Goal: Information Seeking & Learning: Learn about a topic

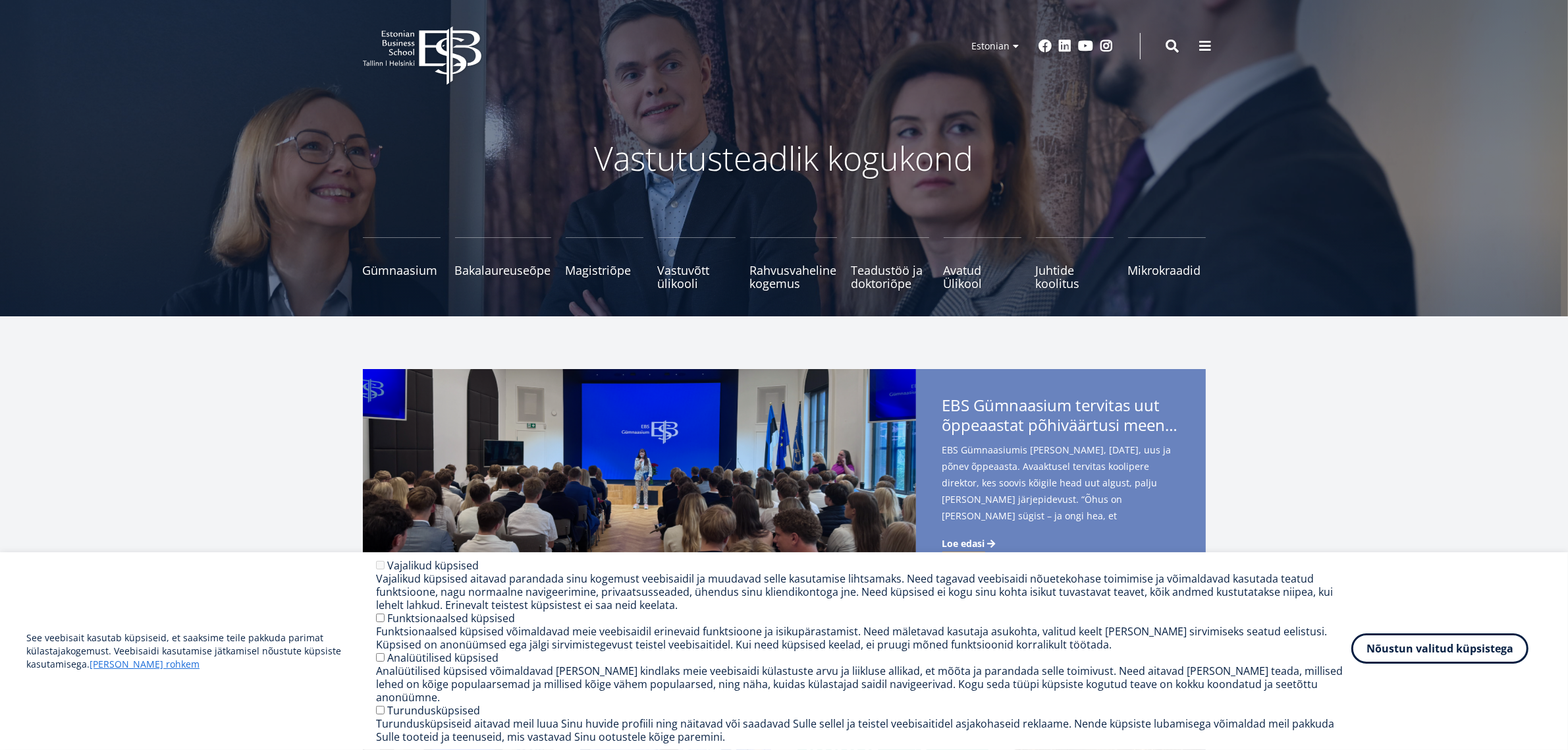
drag, startPoint x: 1471, startPoint y: 657, endPoint x: 1473, endPoint y: 528, distance: 129.0
click at [1471, 656] on button "Nõustun valitud küpsistega" at bounding box center [1440, 651] width 177 height 30
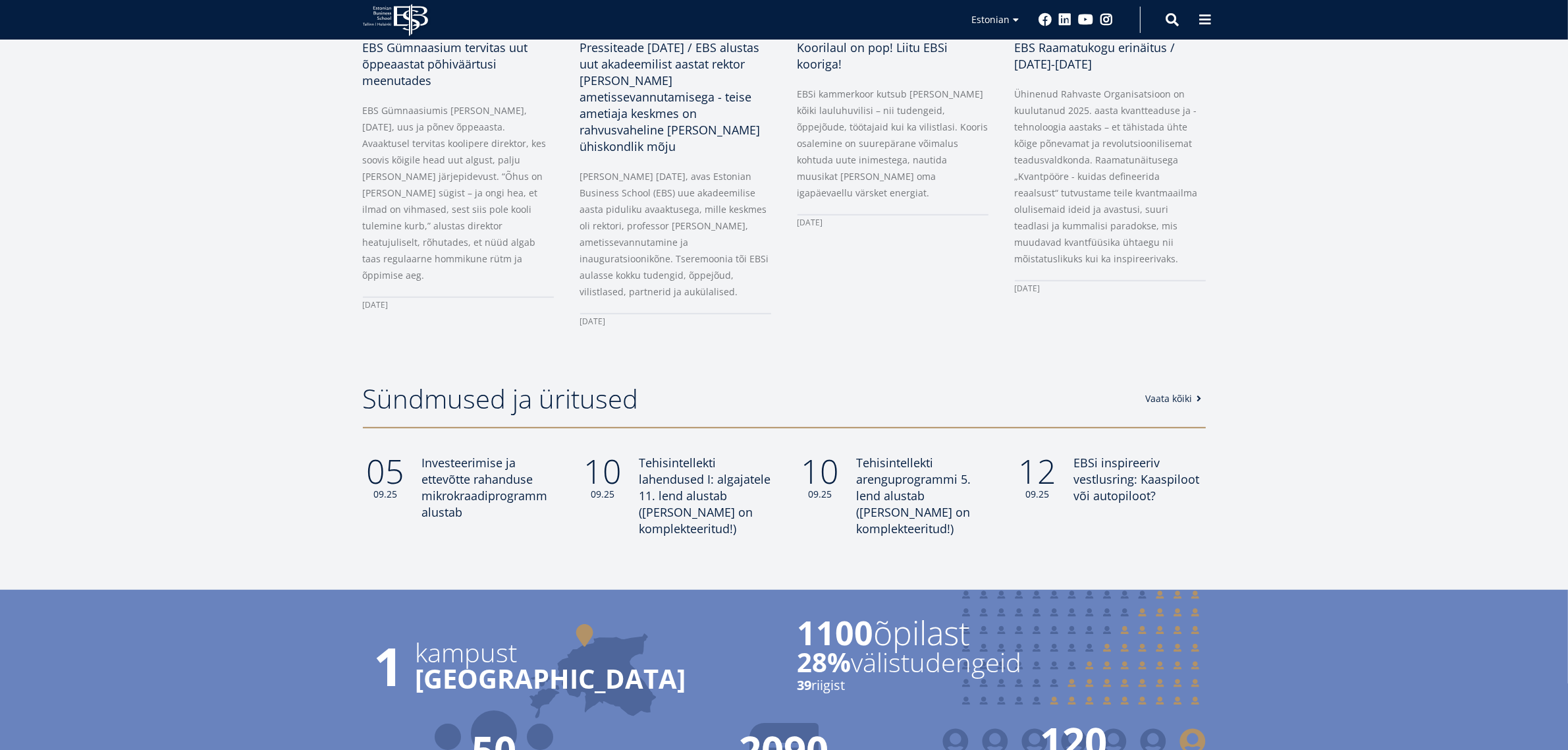
scroll to position [165, 0]
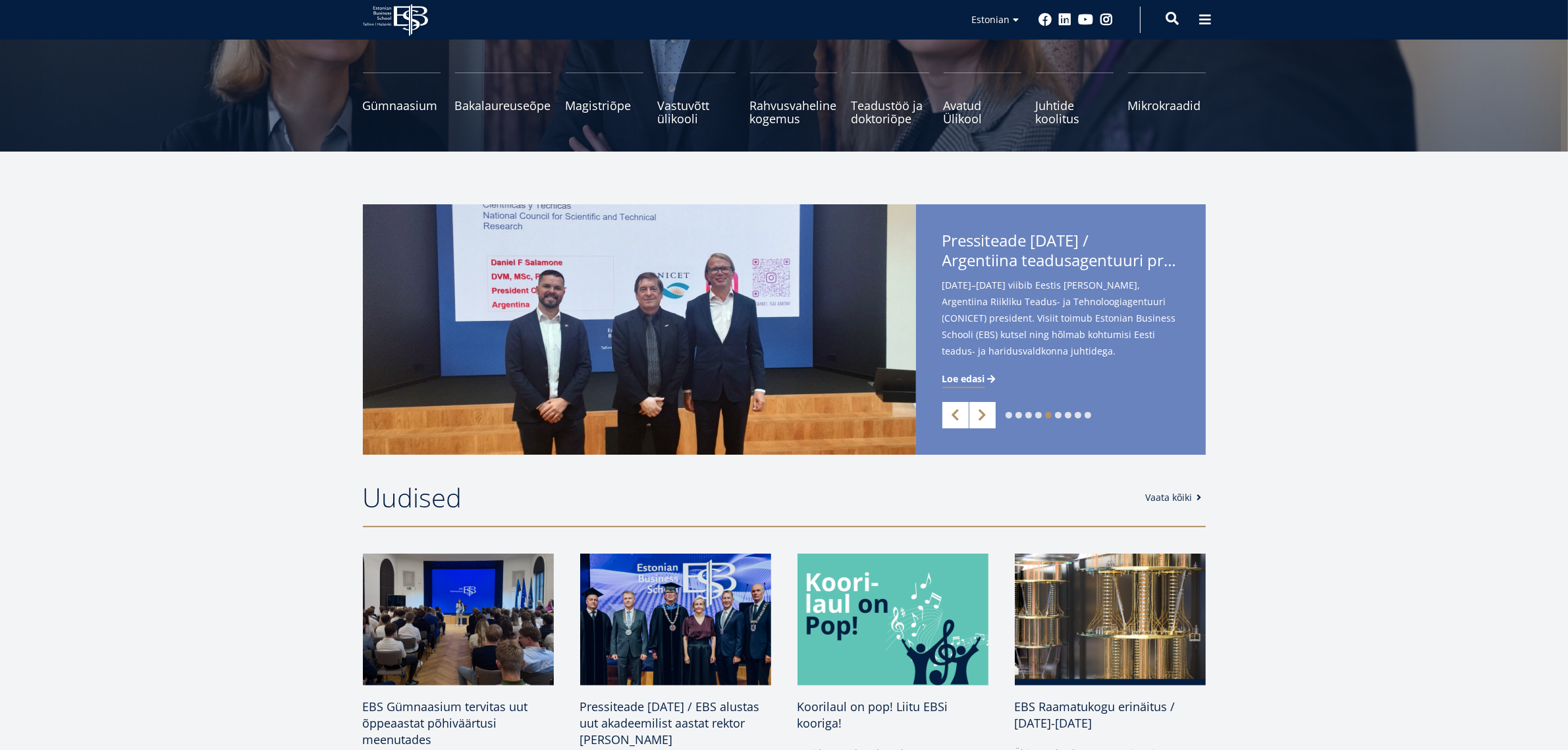
click at [1175, 22] on span at bounding box center [1173, 18] width 13 height 13
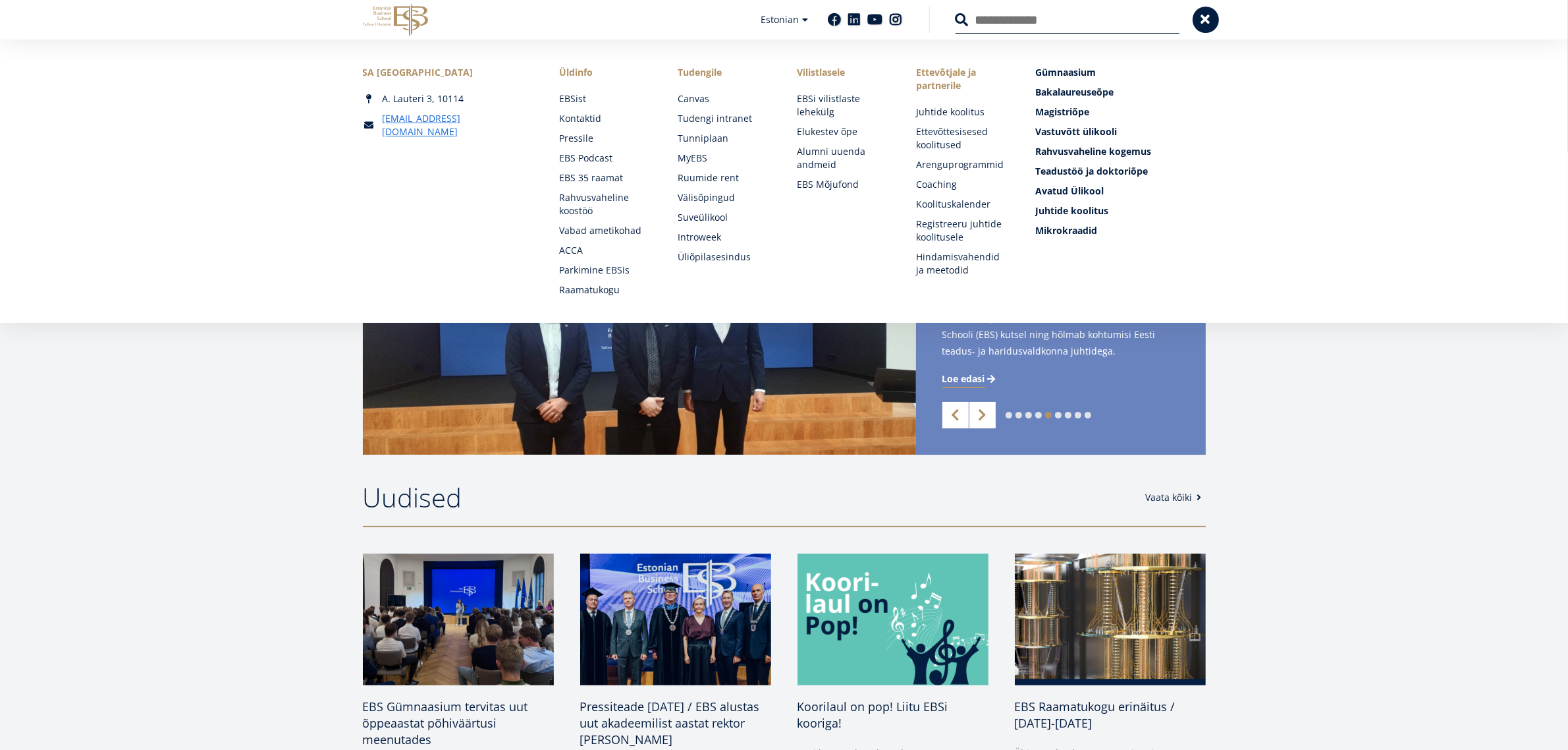
click at [1127, 21] on input "Otsing" at bounding box center [1067, 20] width 224 height 28
type input "******"
click at [1382, 529] on section "Uudised Vaata kõiki EBS Gümnaasium tervitas uut õppeaastat põhiväärtusi meenuta…" at bounding box center [784, 734] width 1568 height 613
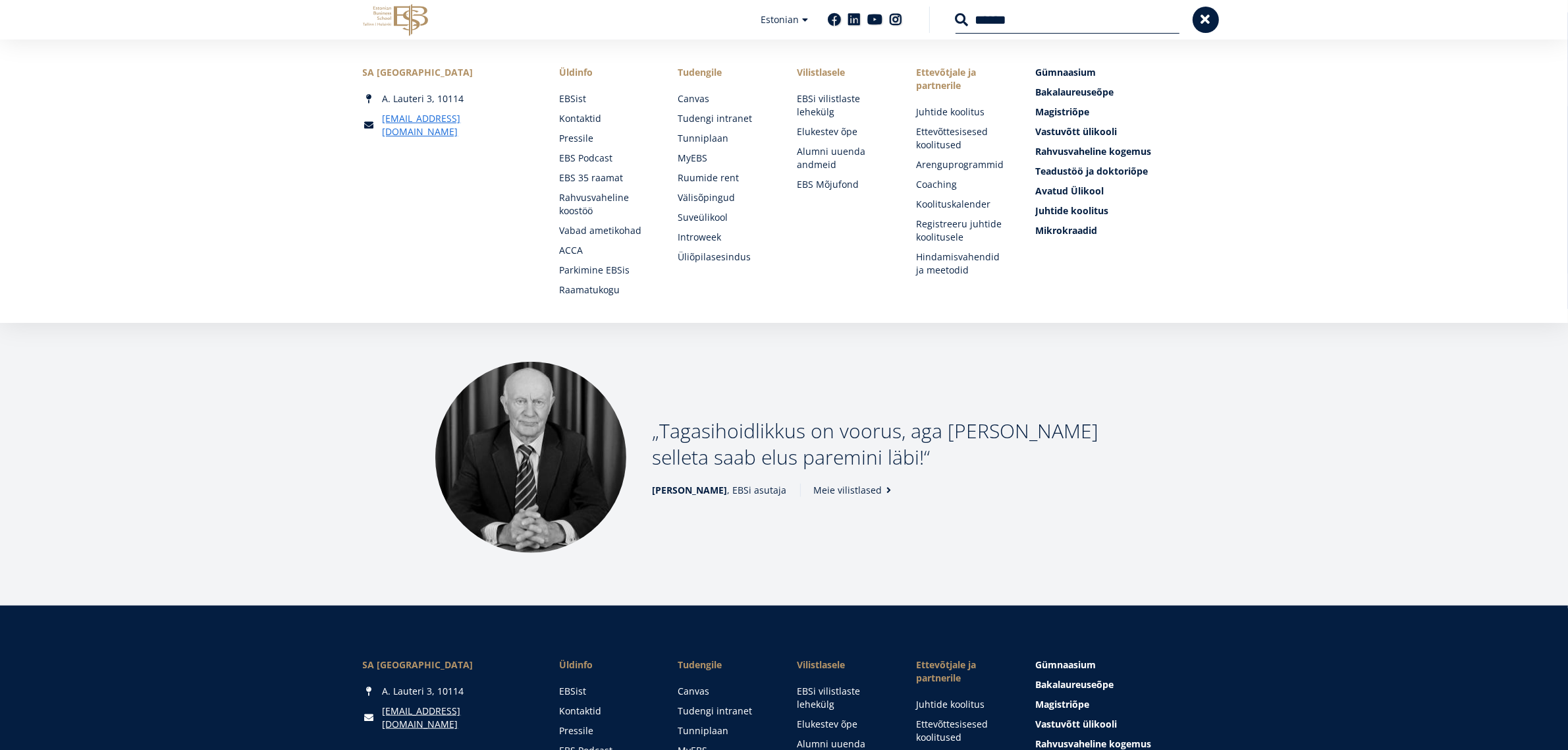
scroll to position [759, 0]
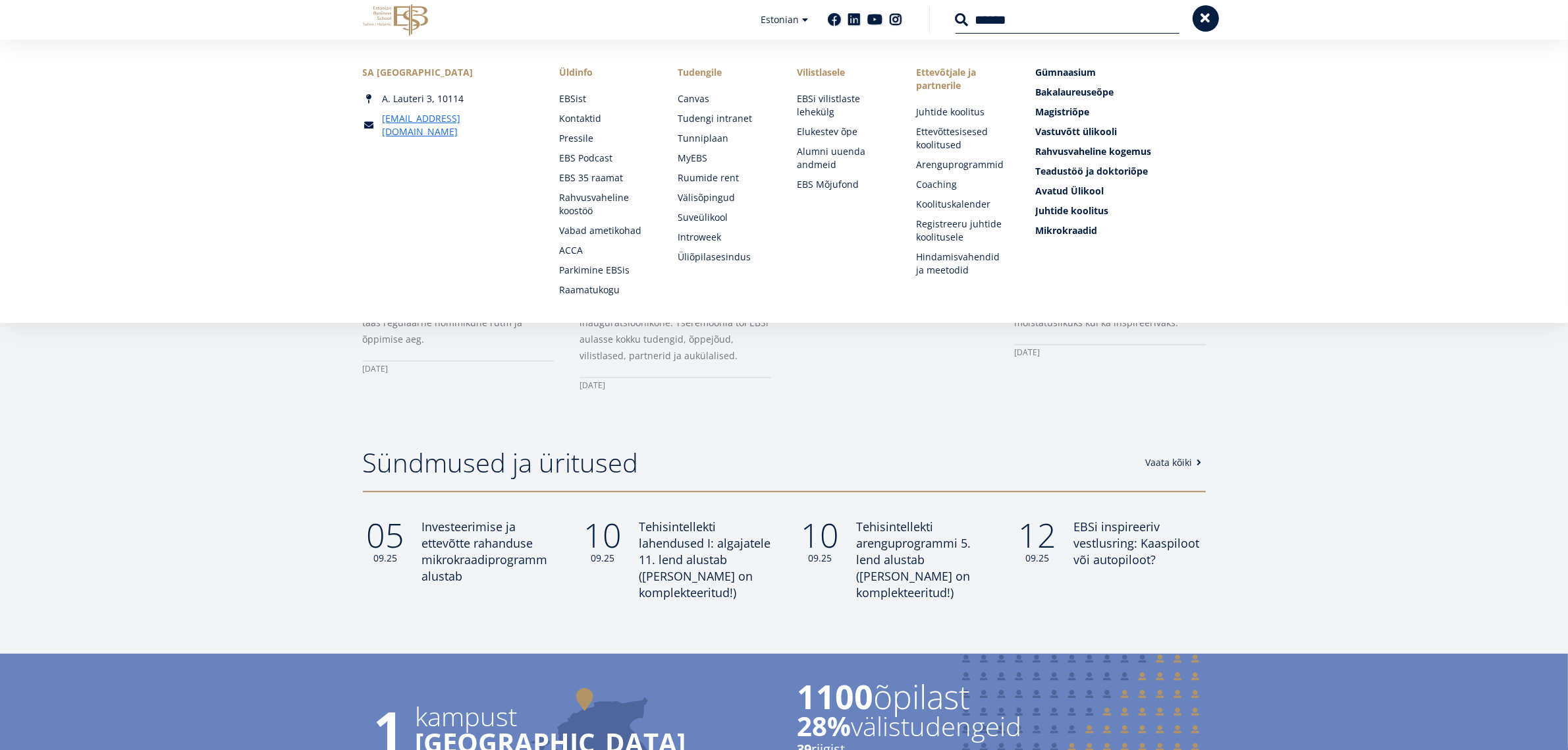
click at [1209, 15] on span at bounding box center [1205, 18] width 13 height 13
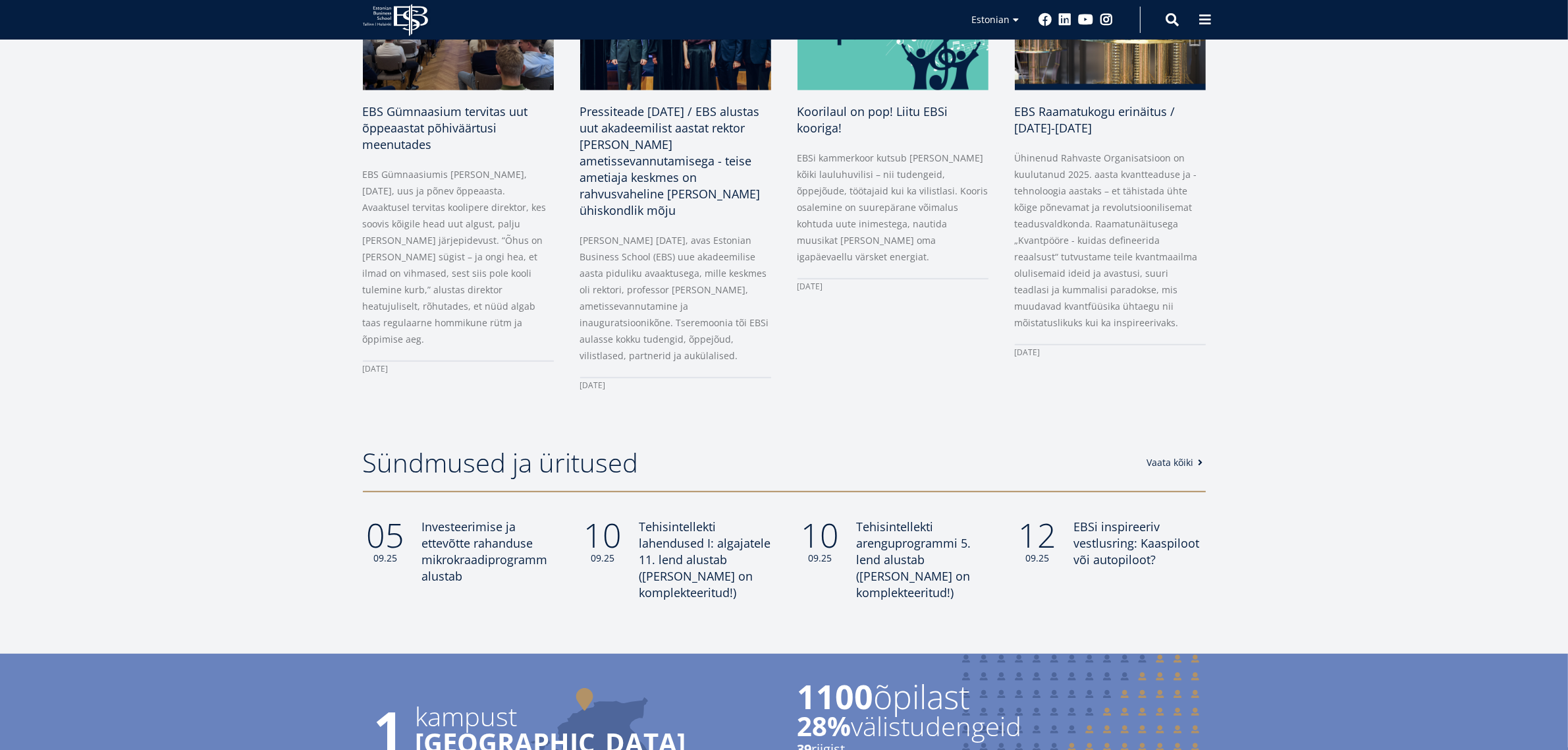
click at [1183, 460] on link "Vaata kõiki" at bounding box center [1177, 462] width 60 height 13
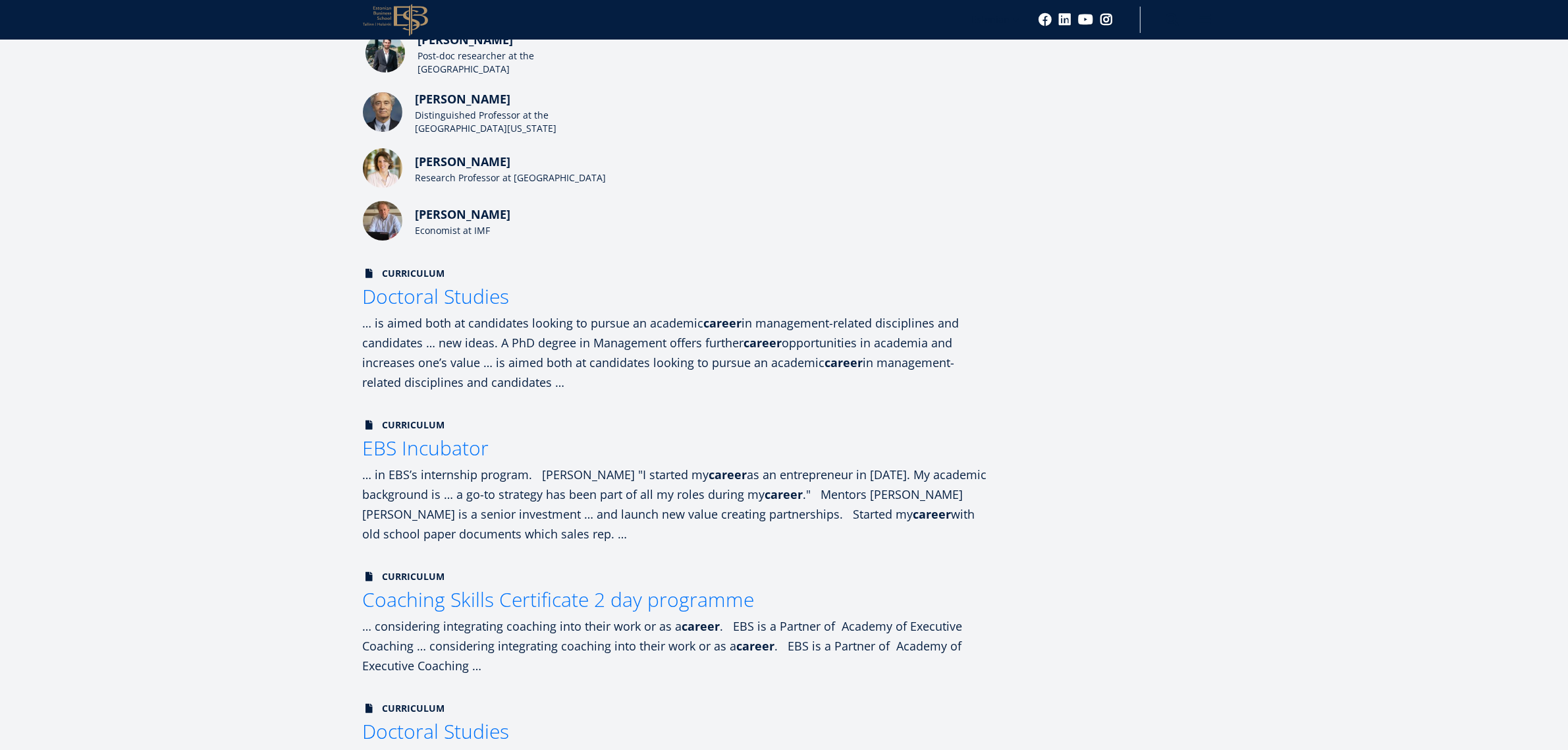
scroll to position [330, 0]
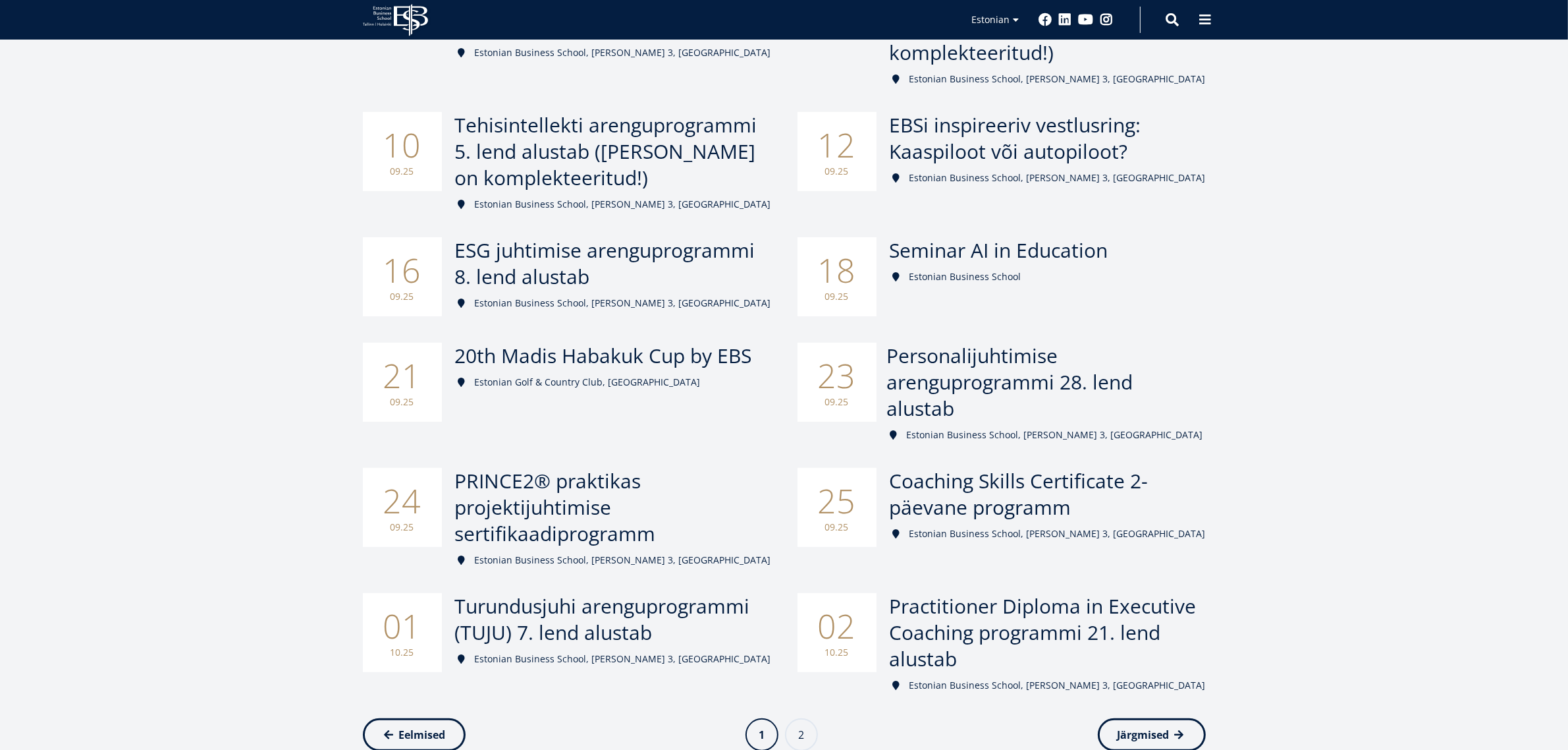
scroll to position [494, 0]
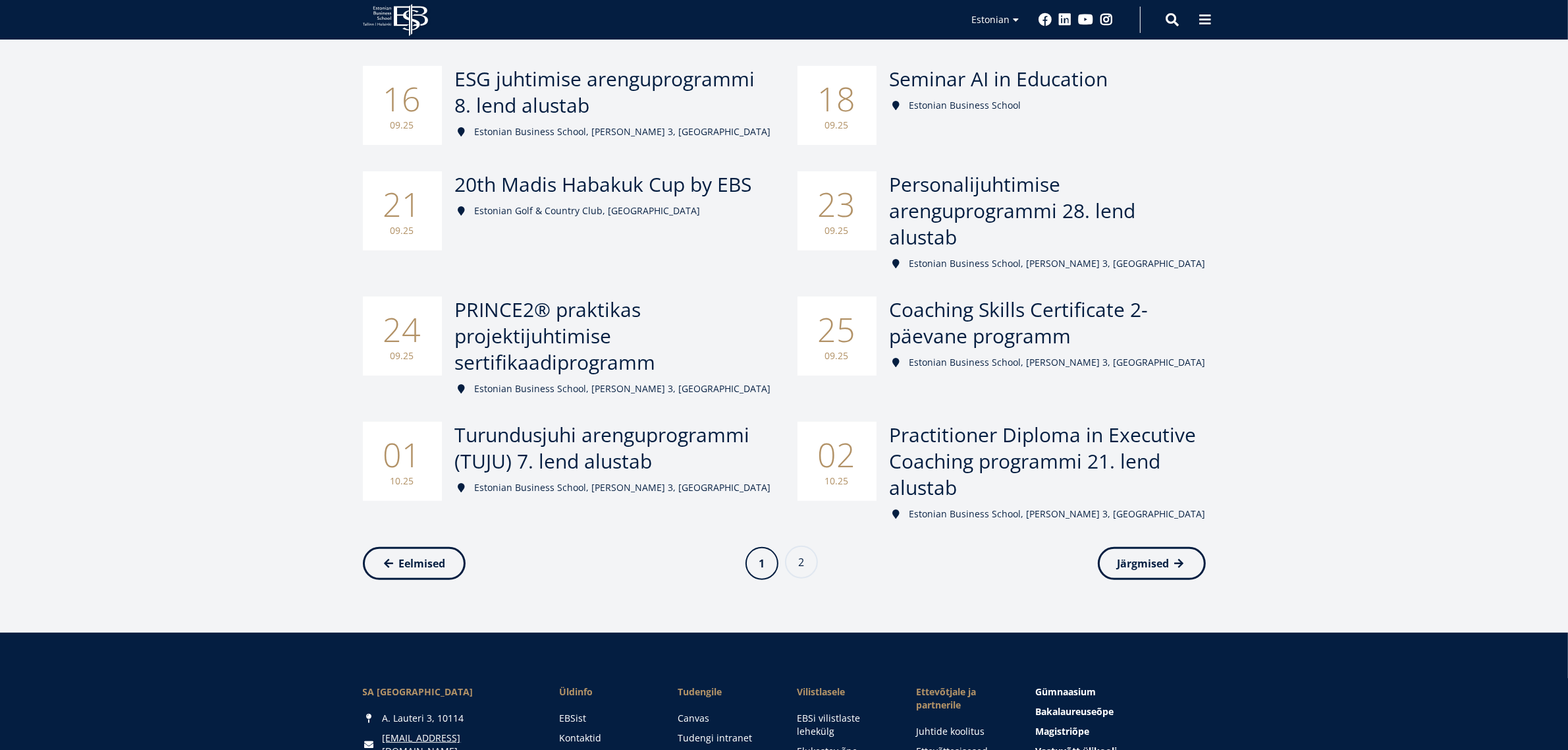
click at [799, 546] on link "Page 2" at bounding box center [802, 562] width 33 height 33
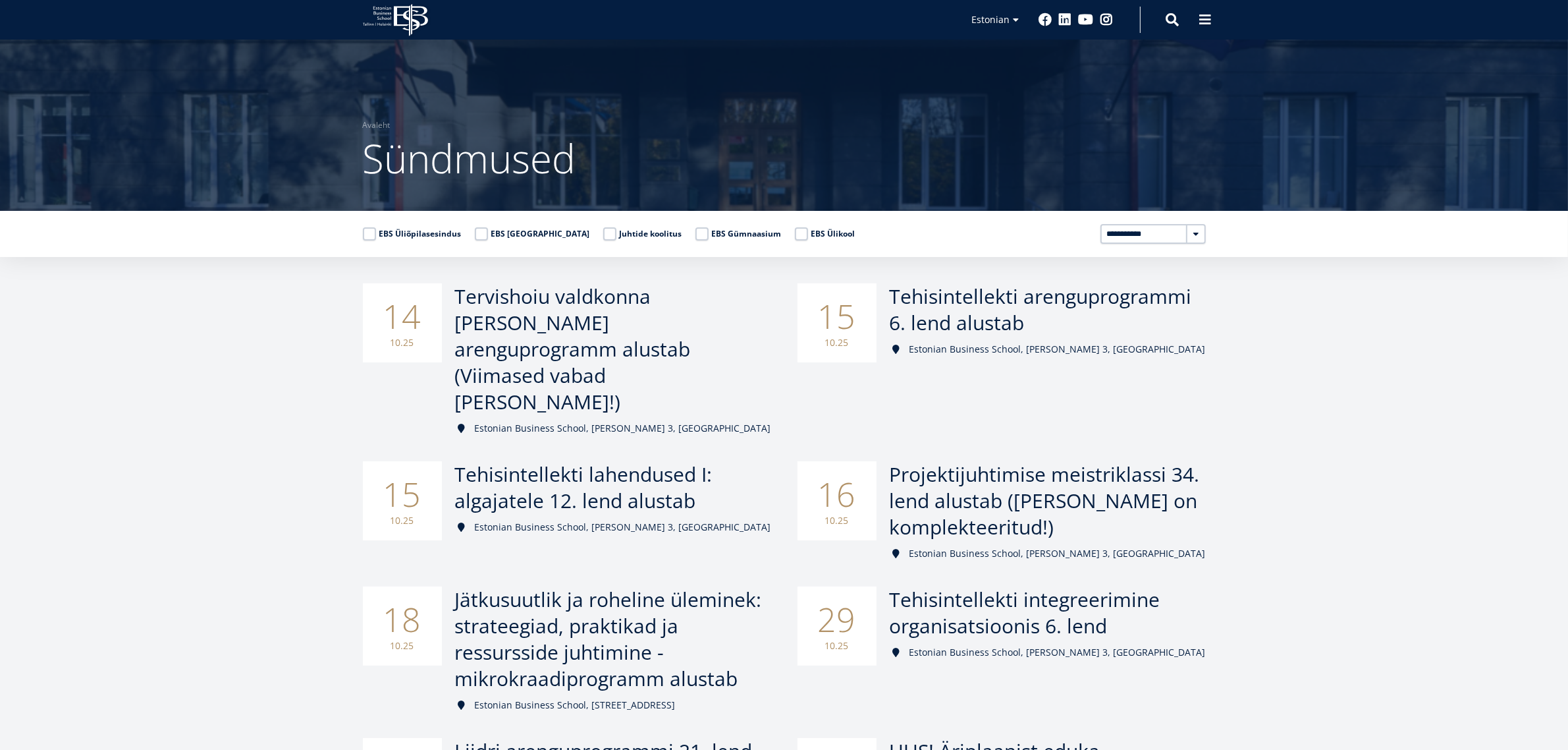
click at [411, 20] on icon "EBS Logo Created with Sketch." at bounding box center [395, 20] width 65 height 32
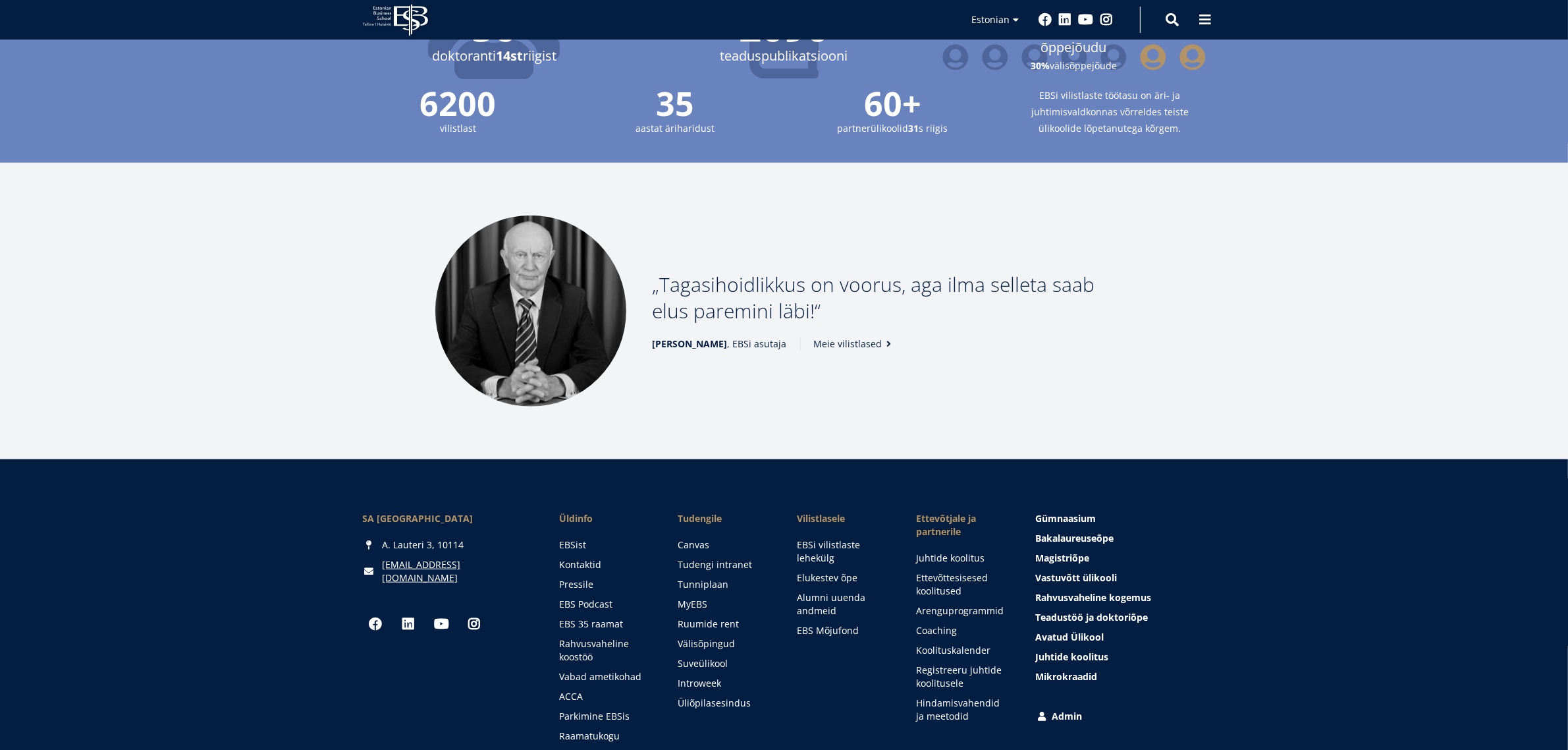
scroll to position [1666, 0]
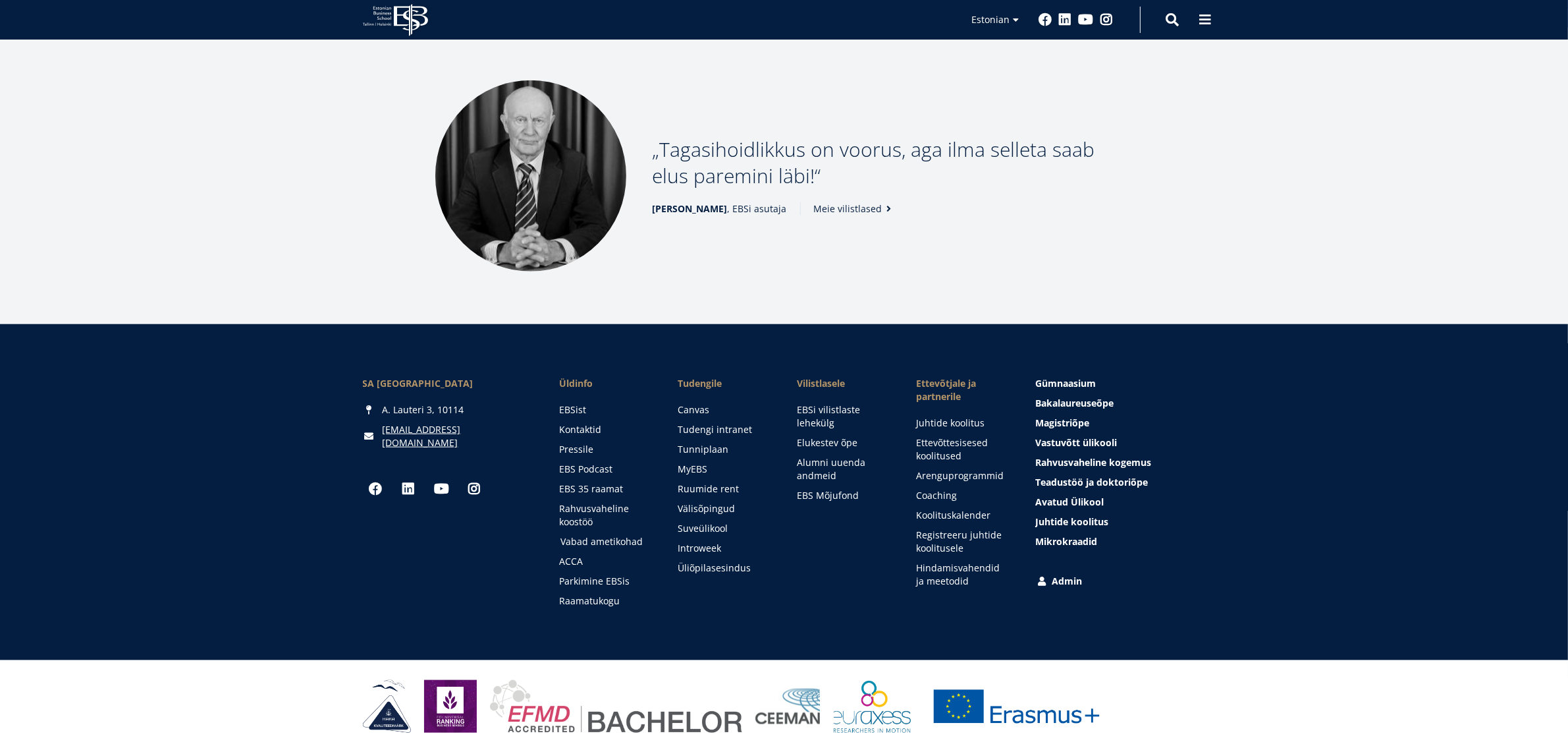
click at [598, 539] on link "Vabad ametikohad" at bounding box center [607, 541] width 93 height 13
